Goal: Task Accomplishment & Management: Manage account settings

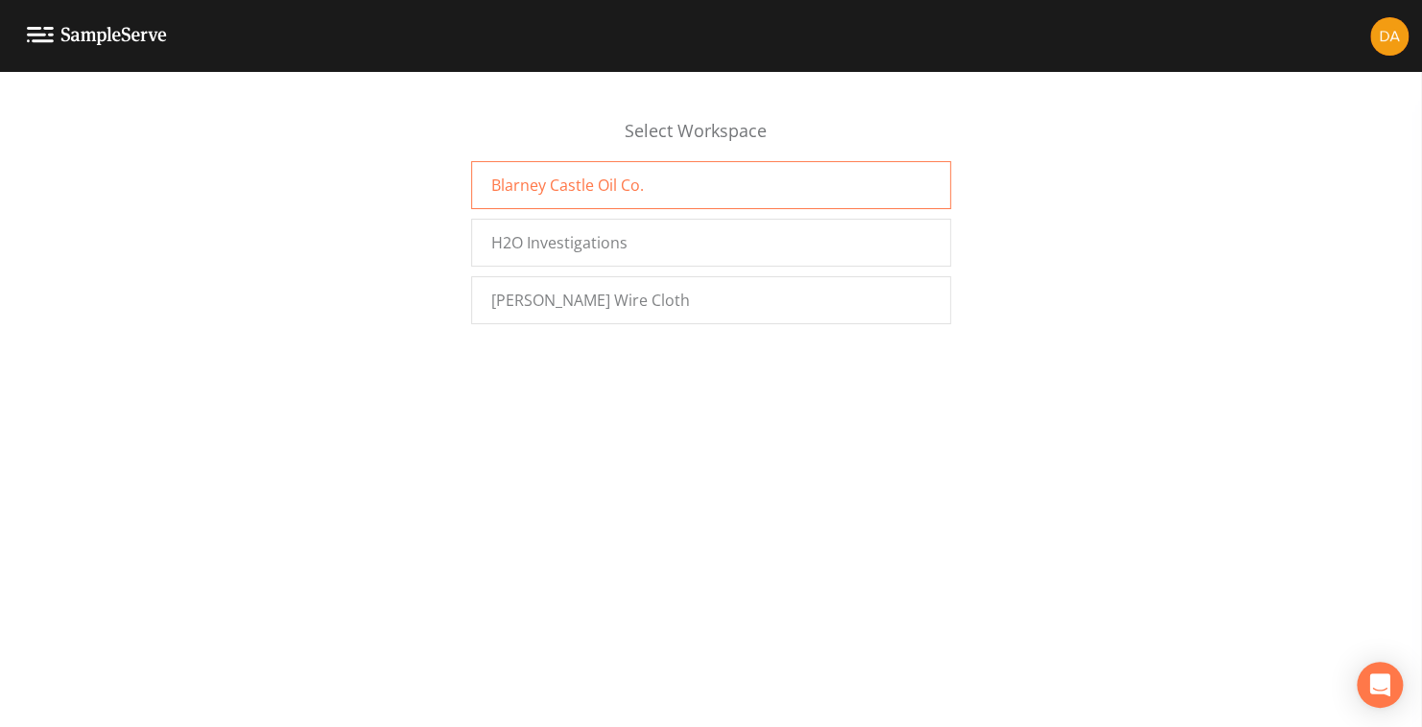
click at [561, 186] on span "Blarney Castle Oil Co." at bounding box center [567, 185] width 153 height 23
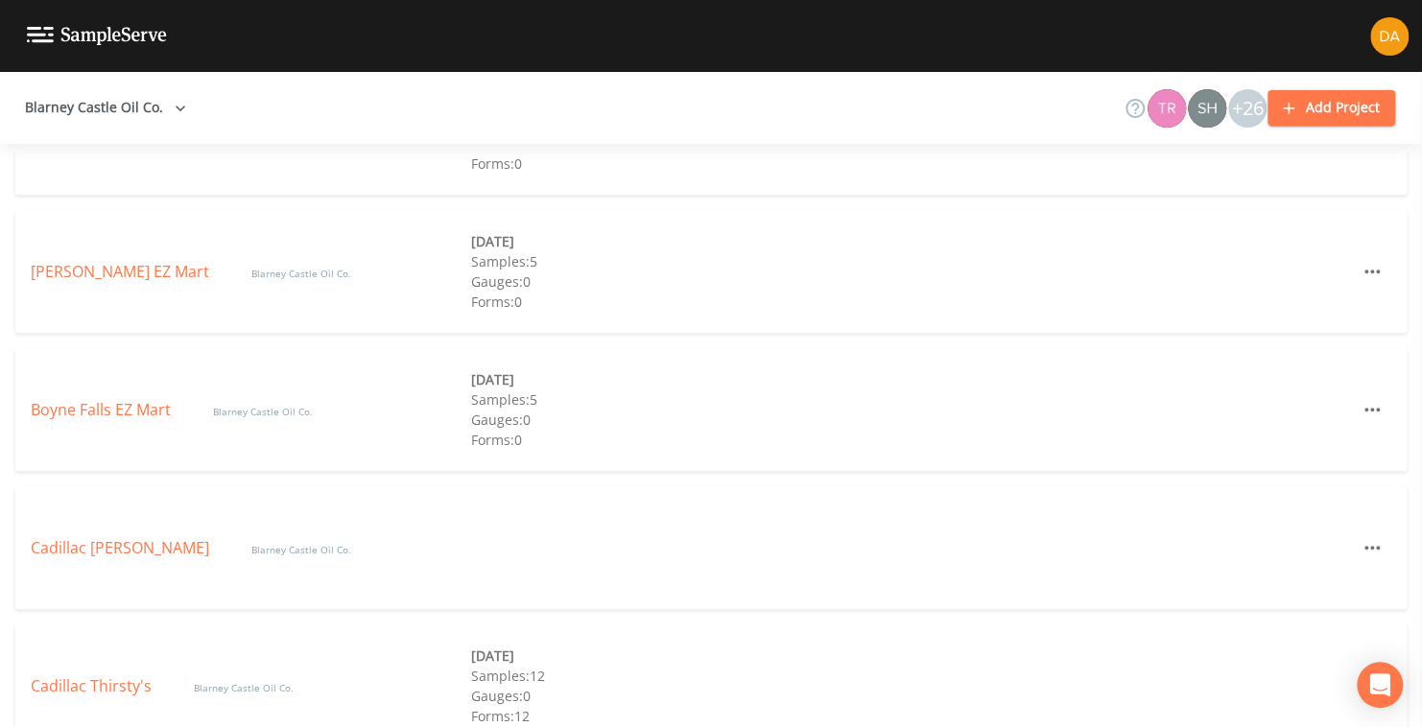
scroll to position [384, 0]
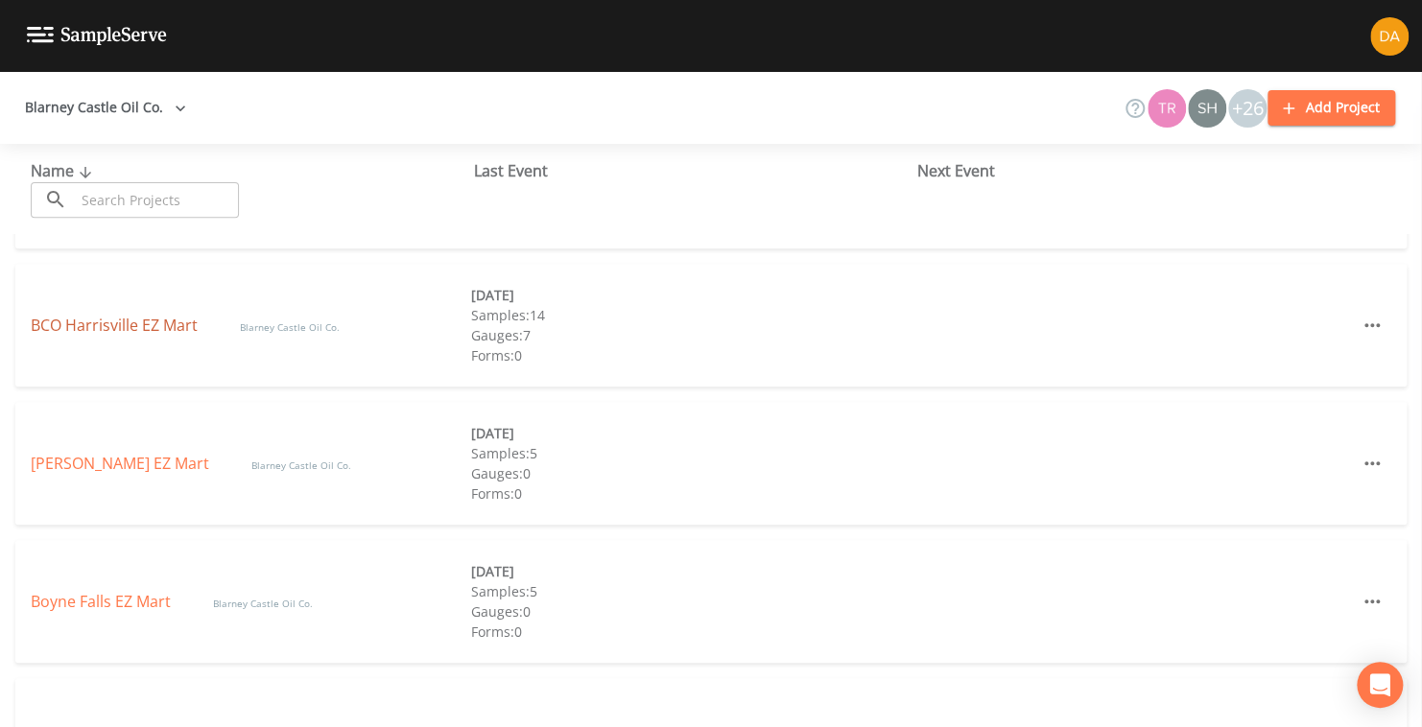
click at [117, 322] on link "BCO Harrisville EZ Mart" at bounding box center [116, 325] width 171 height 21
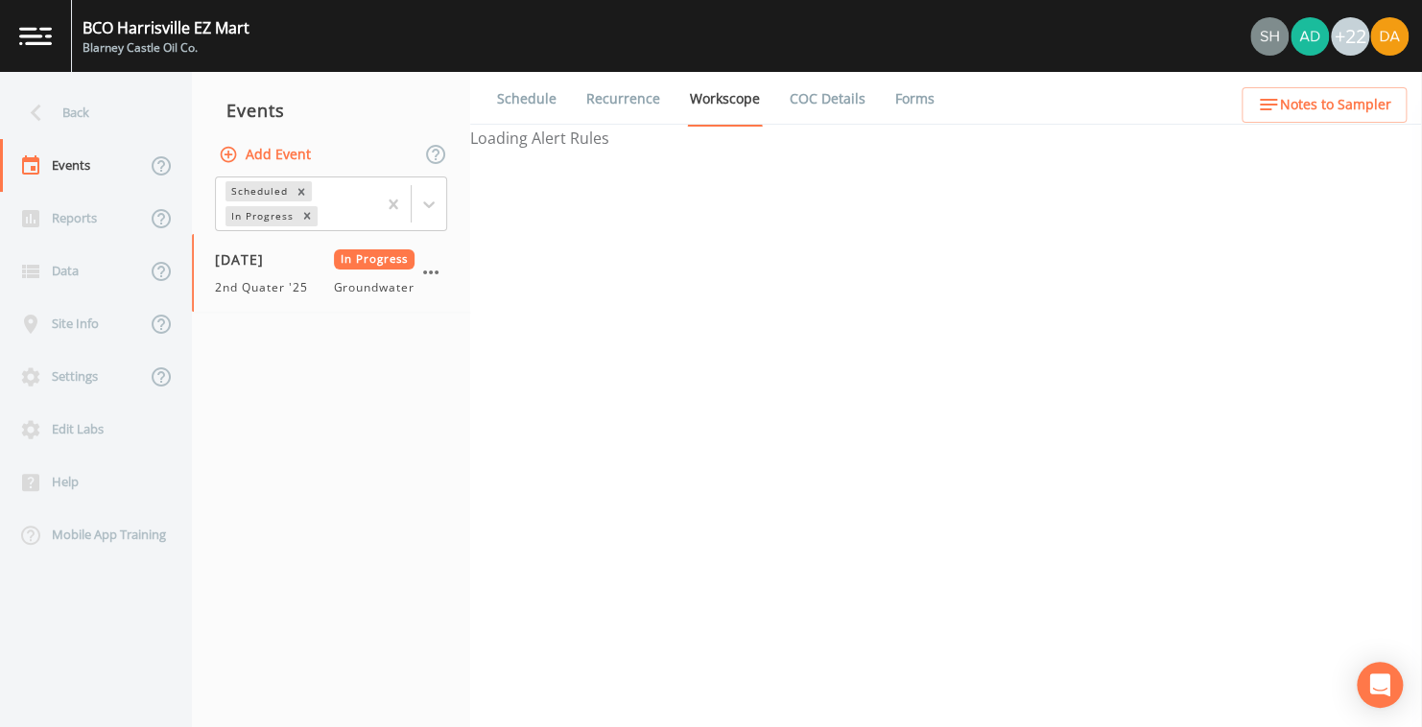
select select "4f082be6-97a7-4f70-a81f-c26a4e896ad7"
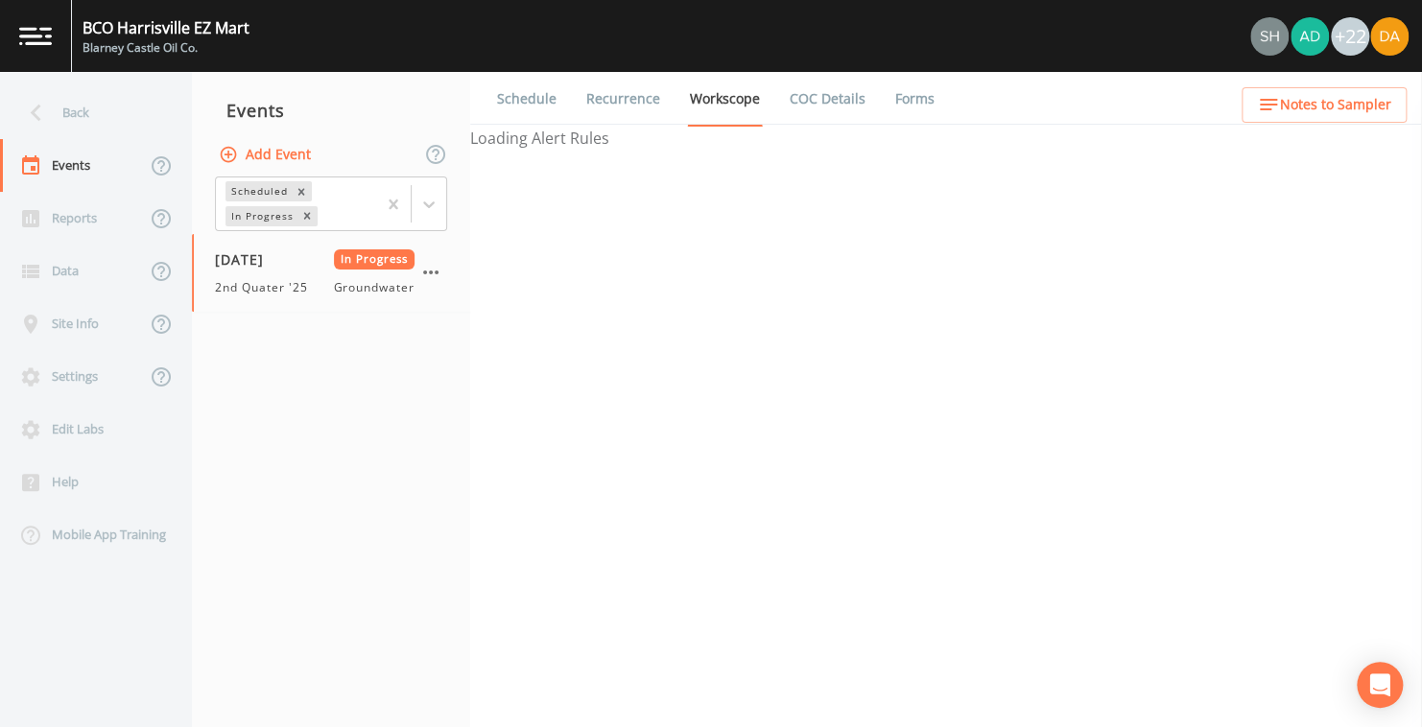
select select "4f082be6-97a7-4f70-a81f-c26a4e896ad7"
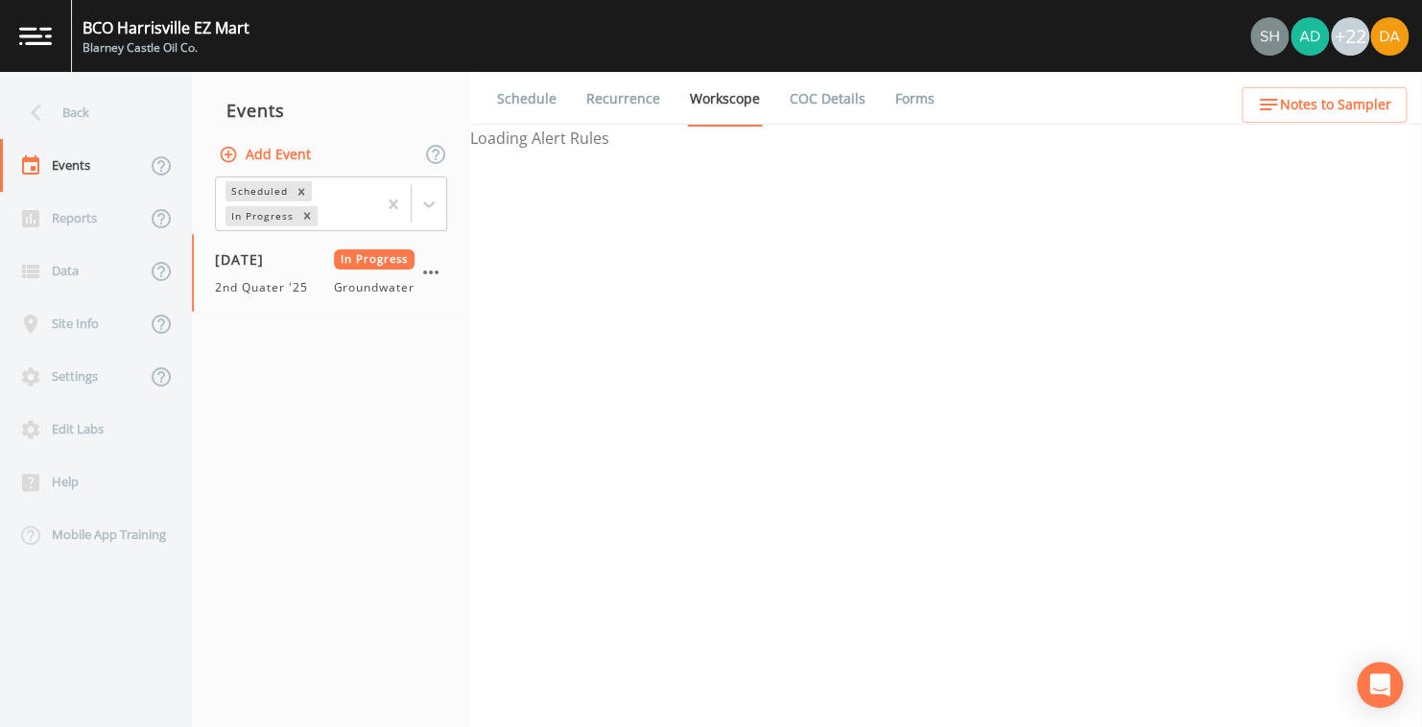
select select "4f082be6-97a7-4f70-a81f-c26a4e896ad7"
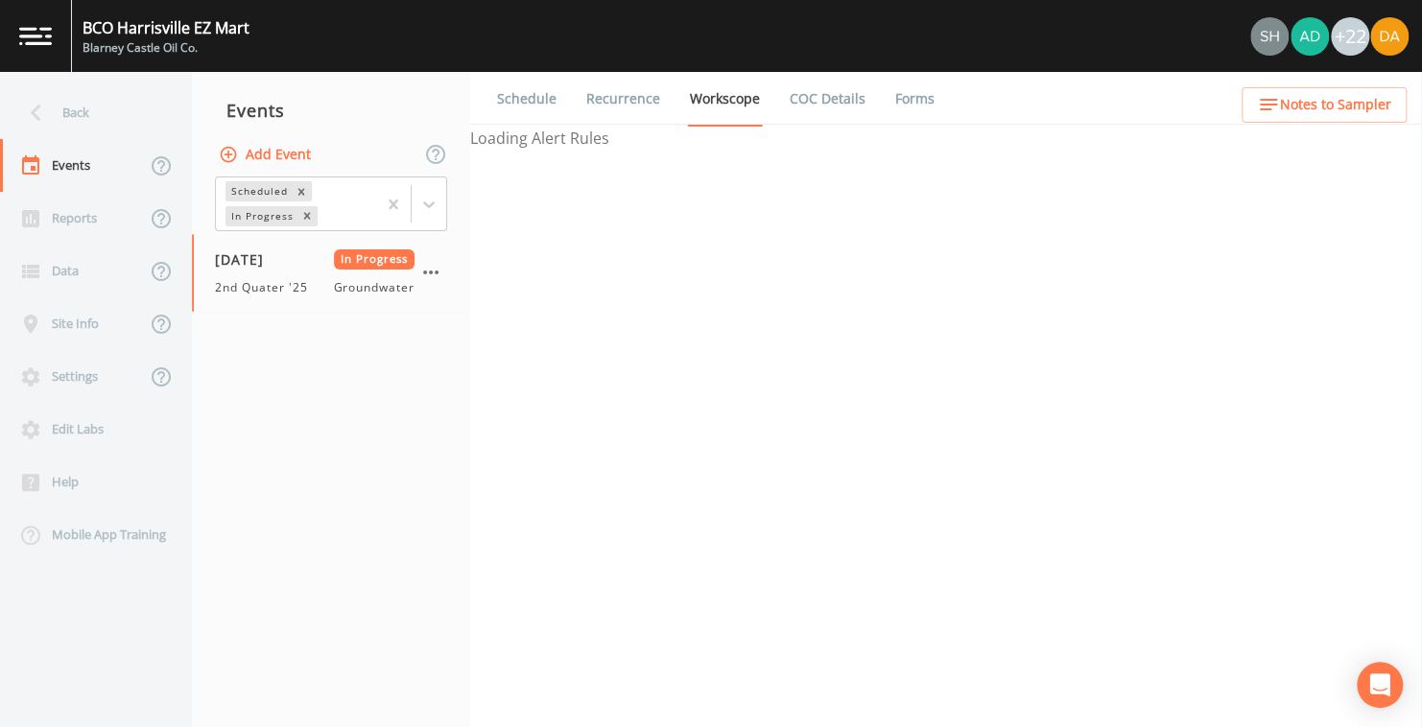
select select "32c6ee38-6f74-4ba1-9d68-2cabd624afbe"
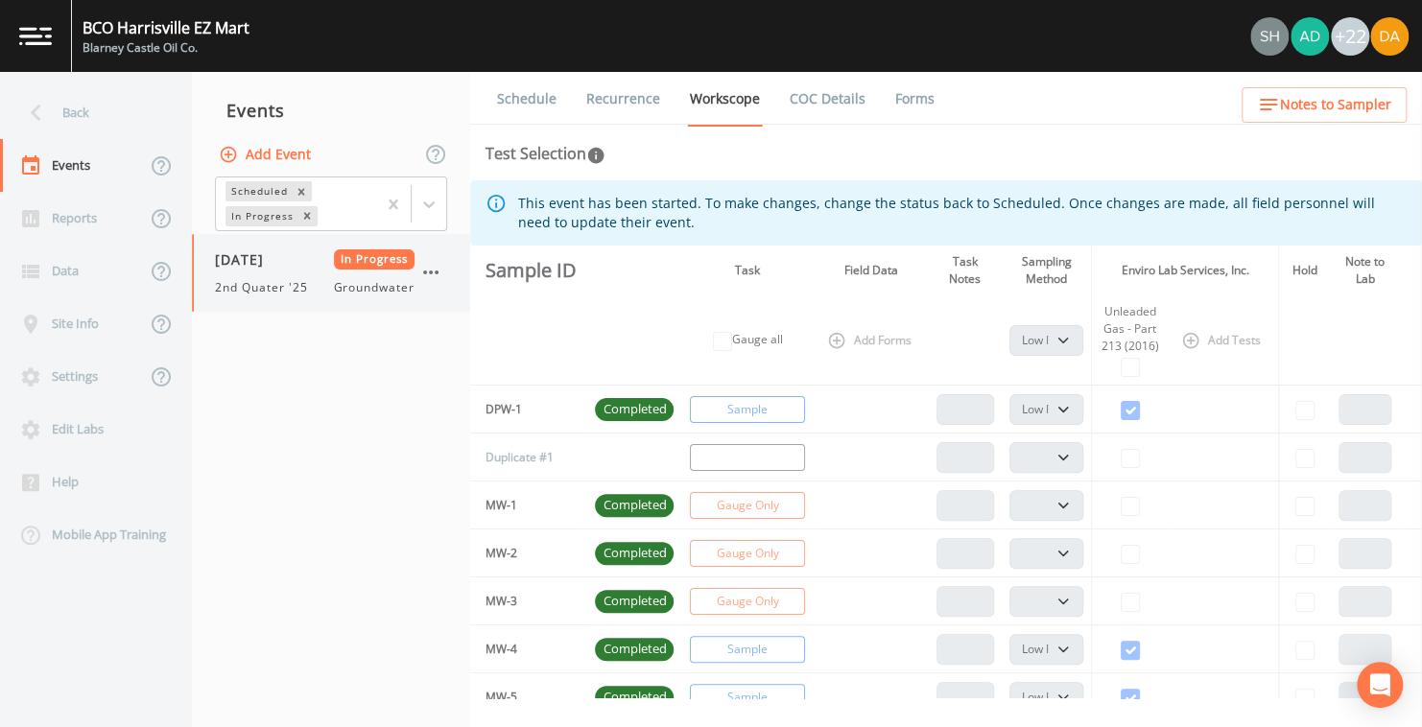
click at [427, 271] on icon "button" at bounding box center [430, 272] width 23 height 23
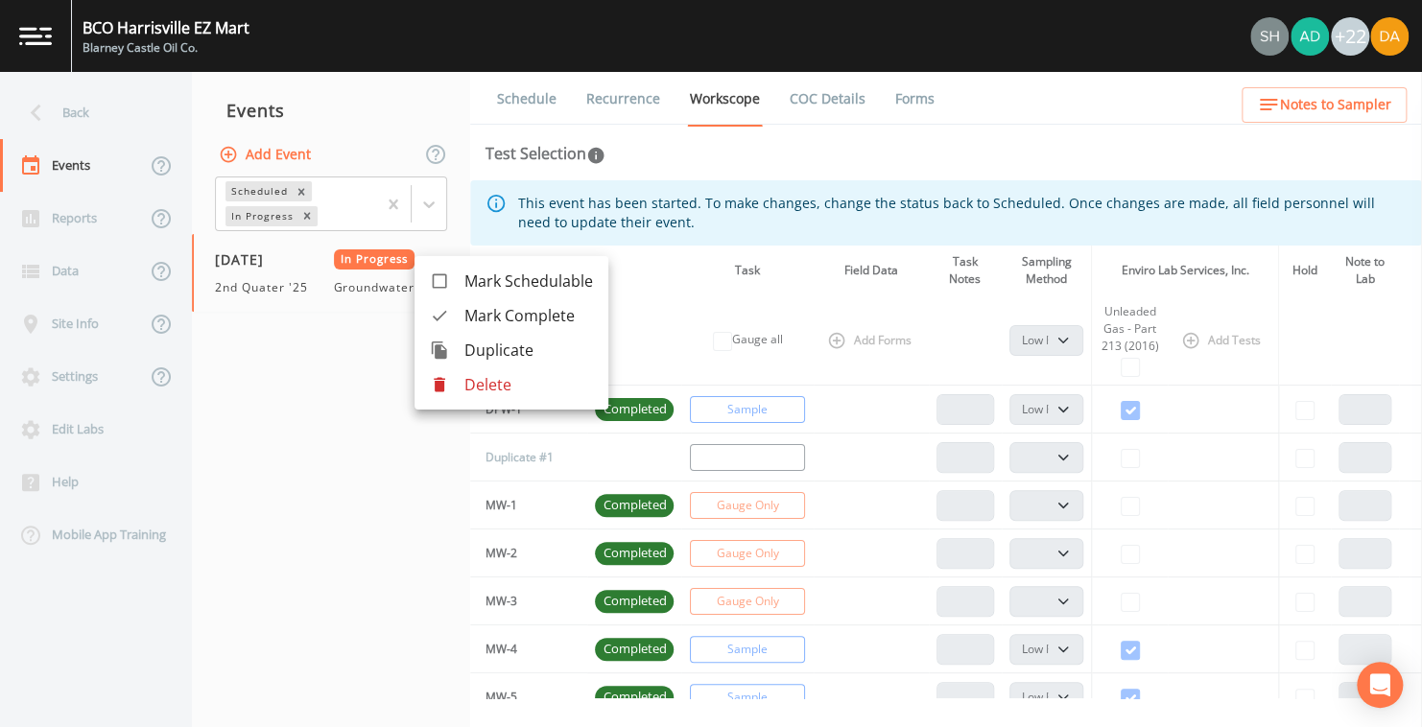
click at [480, 313] on span "Mark Complete" at bounding box center [528, 315] width 129 height 23
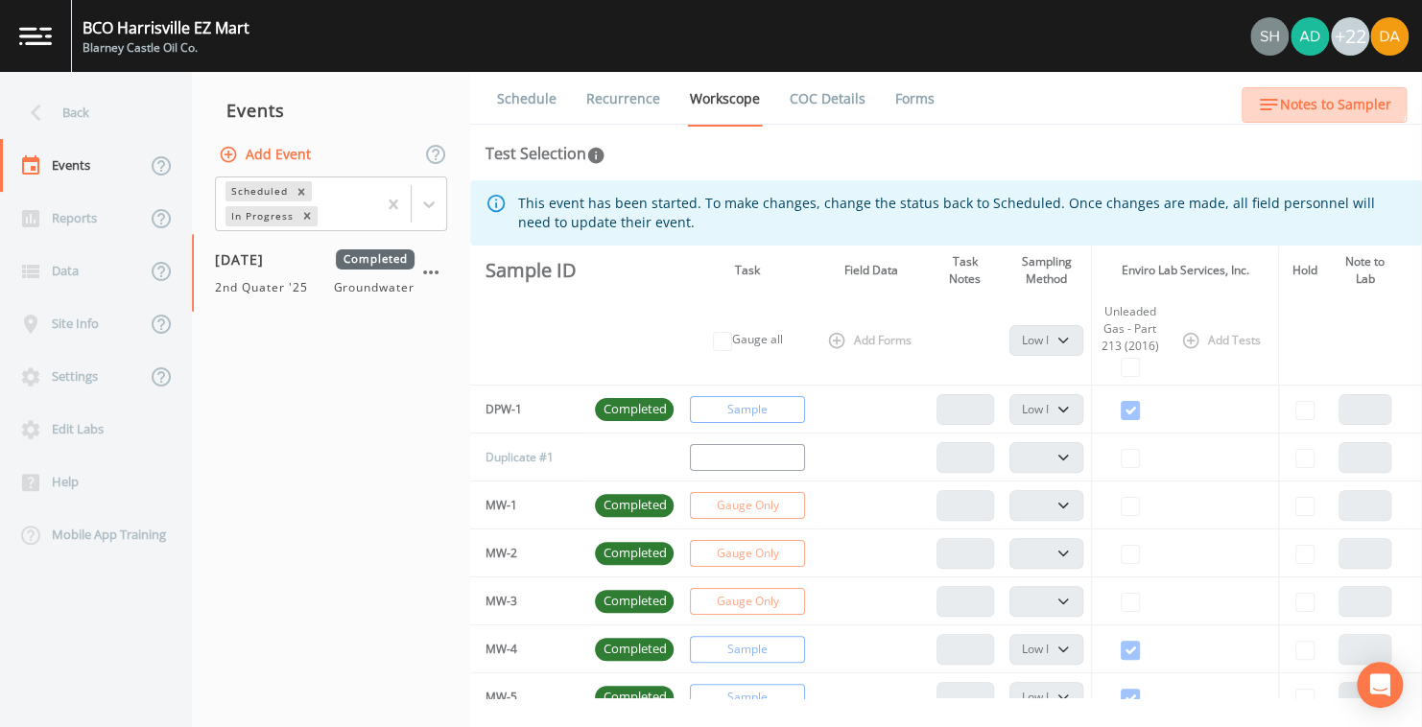
click at [1305, 98] on span "Notes to Sampler" at bounding box center [1335, 105] width 111 height 24
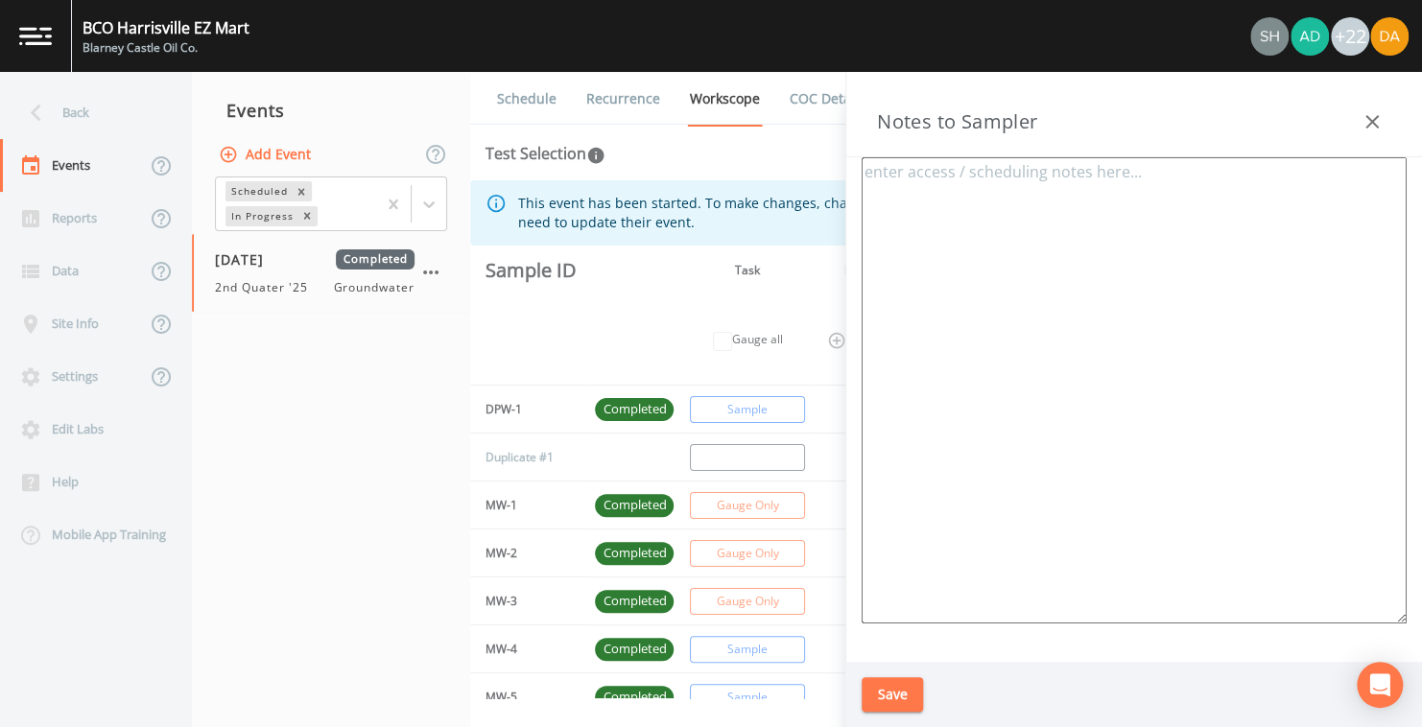
click at [1380, 113] on icon "button" at bounding box center [1371, 121] width 23 height 23
